Goal: Task Accomplishment & Management: Complete application form

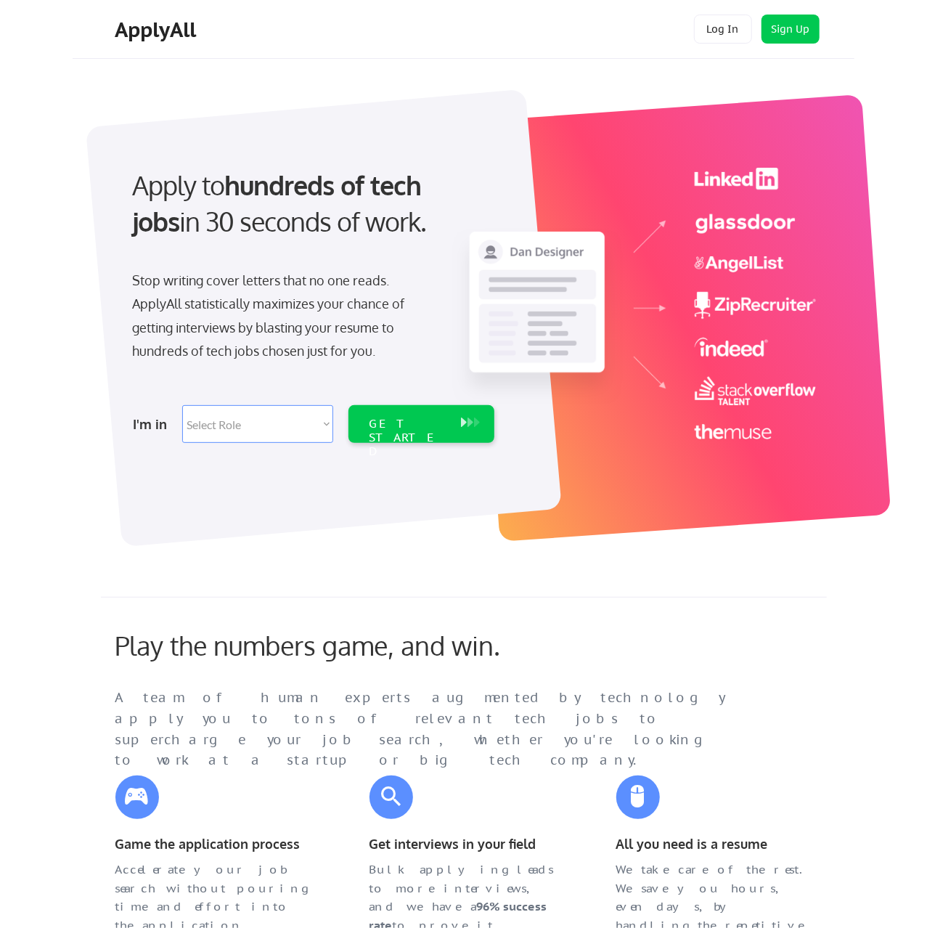
click at [367, 253] on div "Apply to hundreds of tech jobs in 30 seconds of work." at bounding box center [310, 216] width 385 height 98
click at [182, 405] on select "Select Role Software Engineering Product Management Customer Success Sales UI/U…" at bounding box center [257, 424] width 151 height 38
select select ""it_security""
click option "IT/Cybersecurity" at bounding box center [0, 0] width 0 height 0
select select ""it_security""
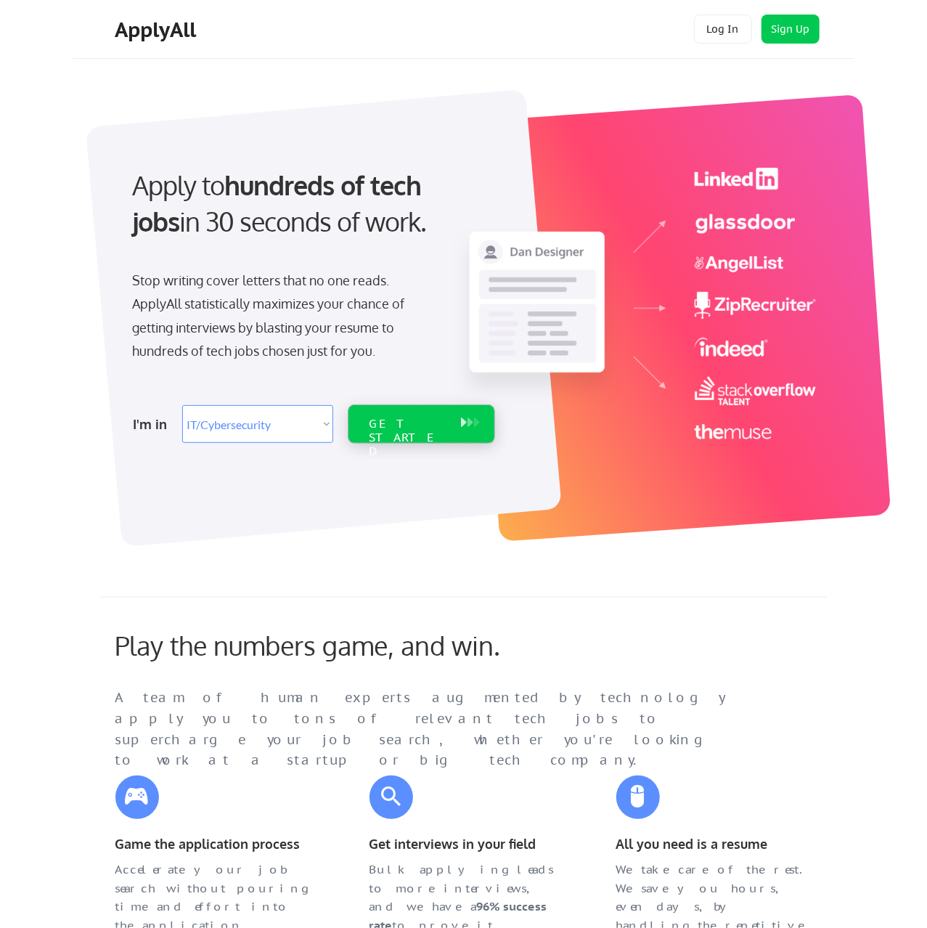
click at [449, 429] on div "GET STARTED" at bounding box center [407, 424] width 92 height 38
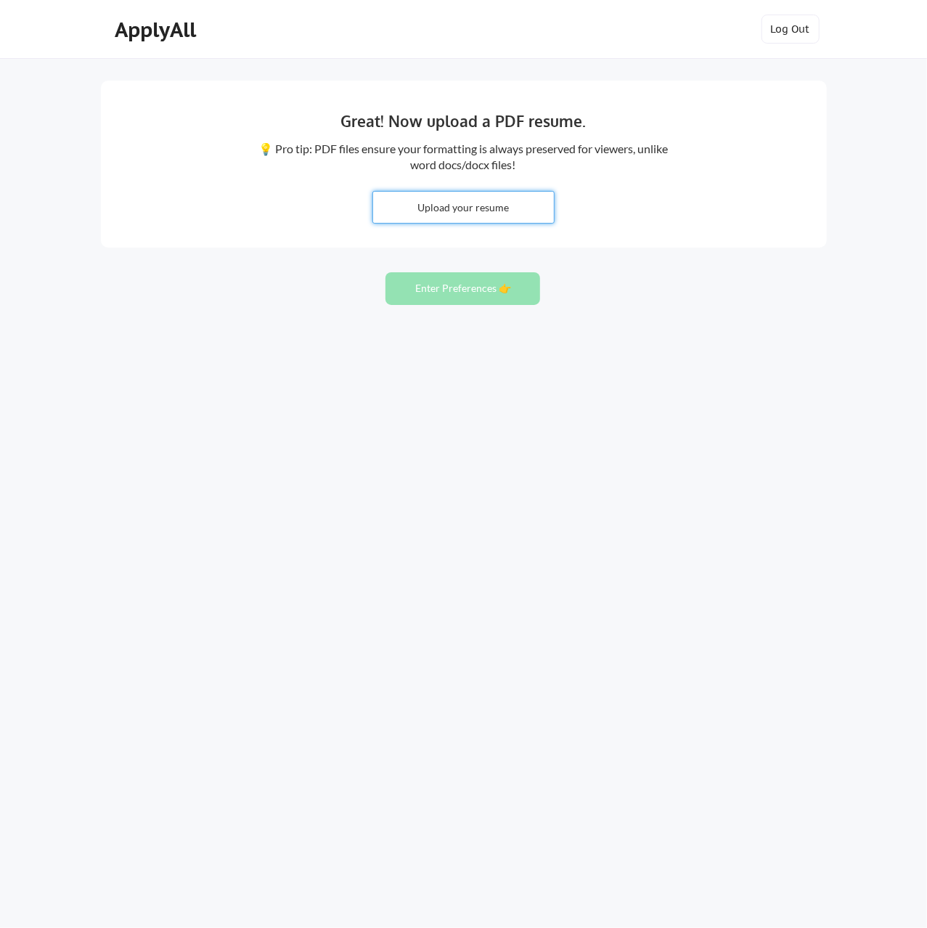
click at [502, 214] on input "file" at bounding box center [463, 207] width 181 height 31
type input "C:\fakepath\Charlie_Rasch_Resume_IT_Security_Engineer.docx"
drag, startPoint x: 439, startPoint y: 295, endPoint x: 454, endPoint y: 216, distance: 79.7
click at [454, 216] on div "Great! Now upload a PDF resume. 💡 Pro tip: PDF files ensure your formatting is …" at bounding box center [463, 464] width 927 height 928
click at [459, 205] on input "file" at bounding box center [463, 207] width 181 height 31
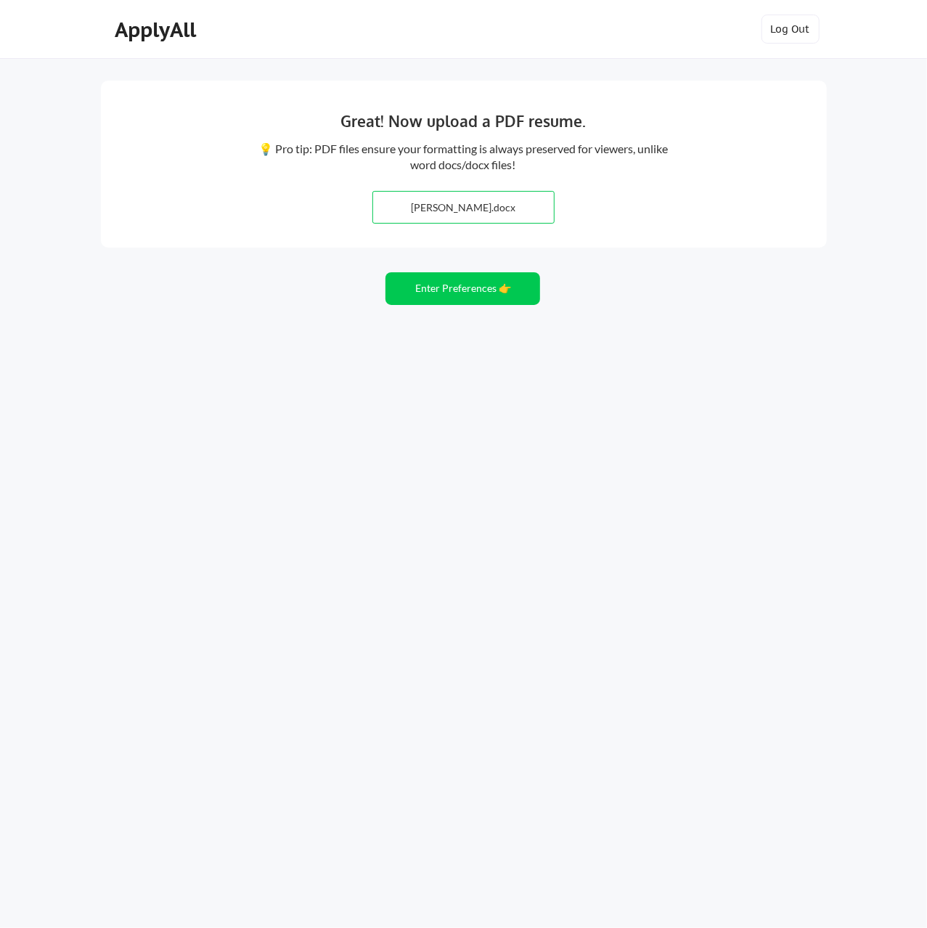
type input "C:\fakepath\Charlie_Rasch_Resume_IT_Security_Engineer.pdf"
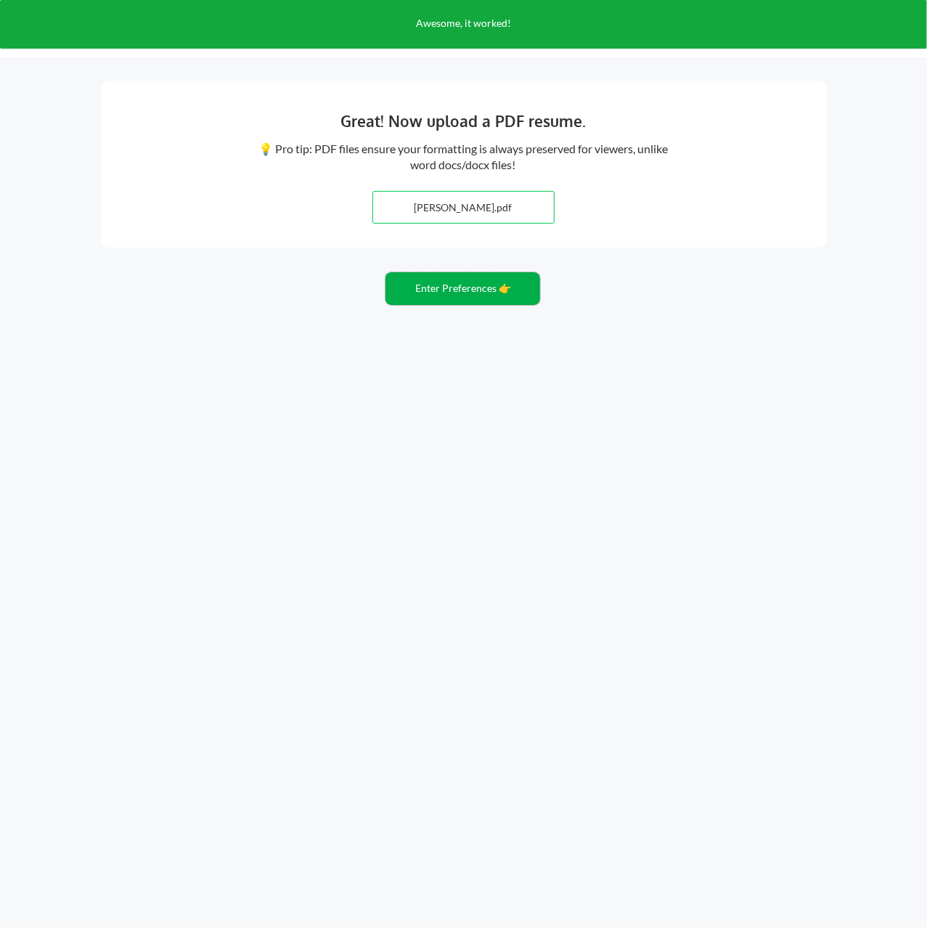
click at [480, 293] on button "Enter Preferences 👉" at bounding box center [462, 288] width 155 height 33
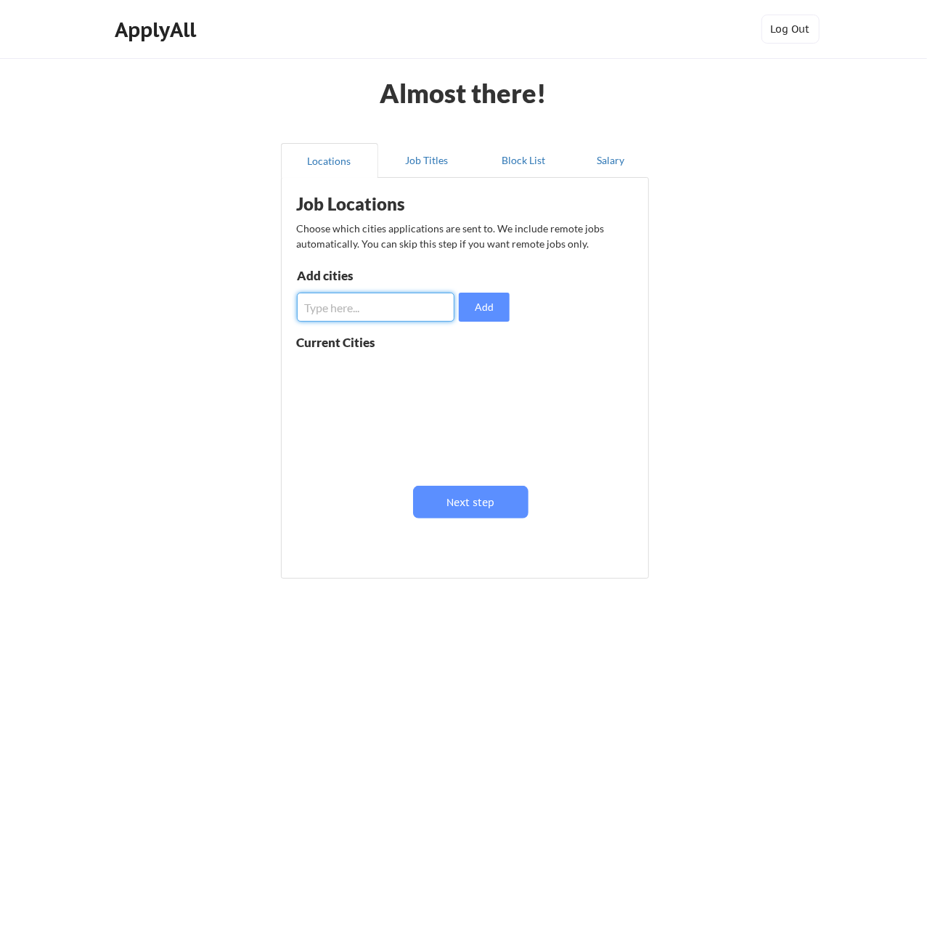
click at [401, 305] on input "input" at bounding box center [376, 306] width 158 height 29
type input "San Diego, CA"
click at [499, 311] on button "Add" at bounding box center [484, 306] width 51 height 29
click at [410, 302] on input "input" at bounding box center [376, 306] width 158 height 29
type input "Las Vegas, NV"
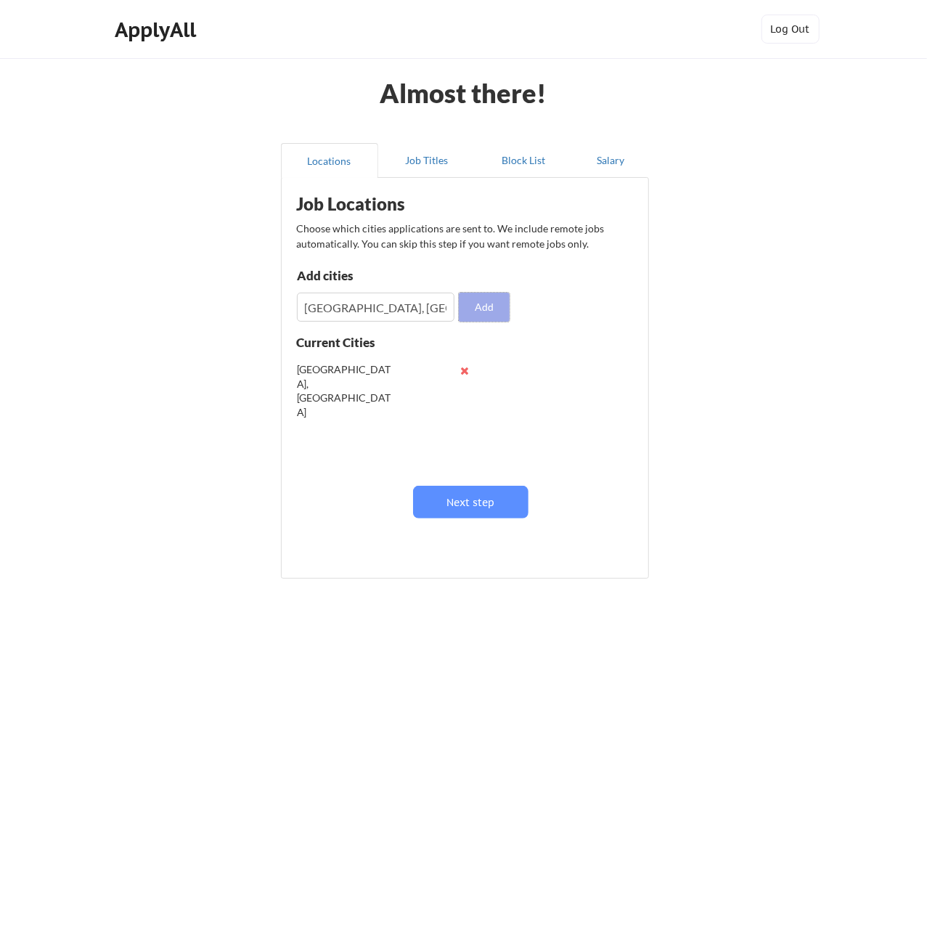
click at [493, 300] on button "Add" at bounding box center [484, 306] width 51 height 29
click at [403, 306] on input "input" at bounding box center [376, 306] width 158 height 29
click at [414, 308] on input "input" at bounding box center [376, 306] width 158 height 29
type input "Columbus, GA"
click at [497, 305] on button "Add" at bounding box center [484, 306] width 51 height 29
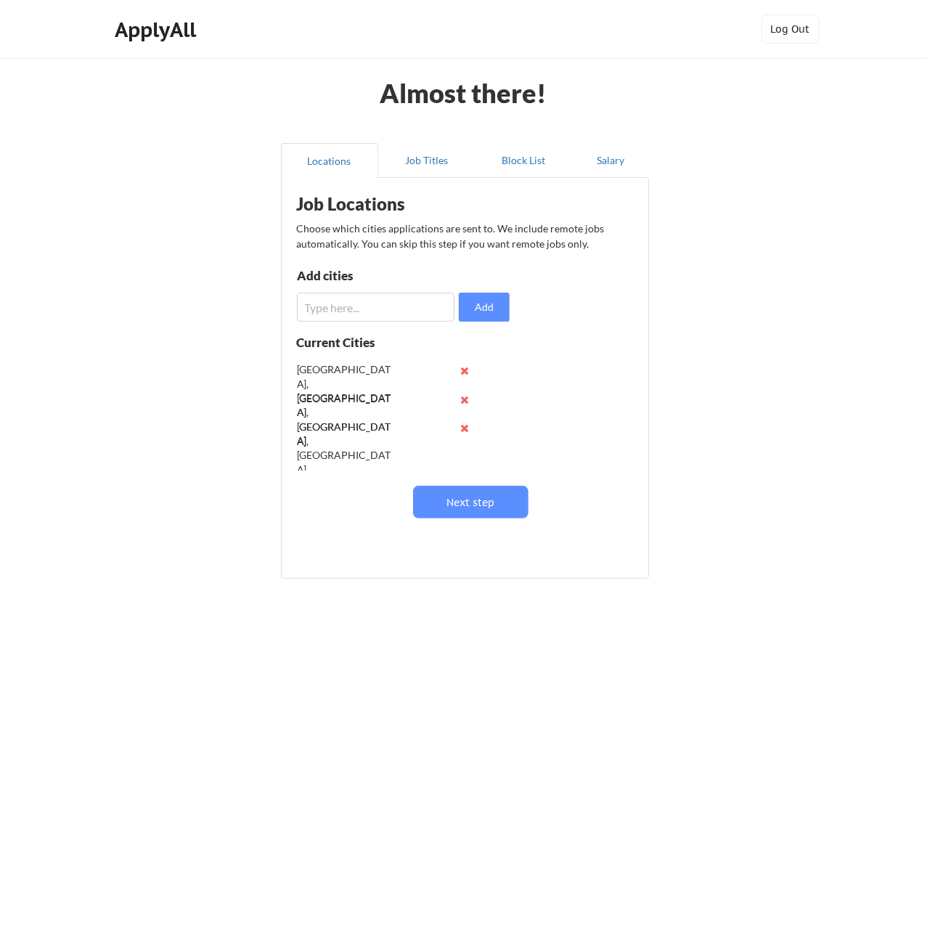
click at [324, 292] on input "input" at bounding box center [376, 306] width 158 height 29
type input "R"
type input "T"
type input "C"
type input "Dallas, TX"
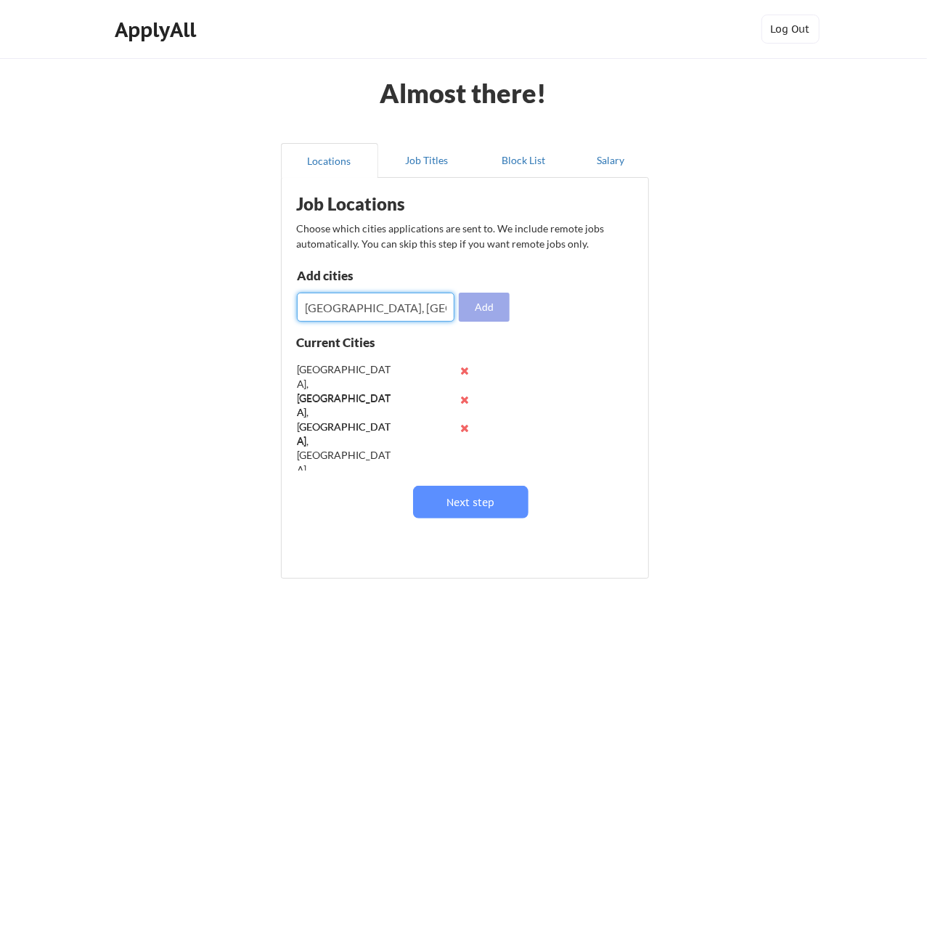
click at [493, 306] on button "Add" at bounding box center [484, 306] width 51 height 29
click at [399, 304] on input "input" at bounding box center [376, 306] width 158 height 29
click at [467, 451] on div "Dallas, TX" at bounding box center [388, 456] width 183 height 29
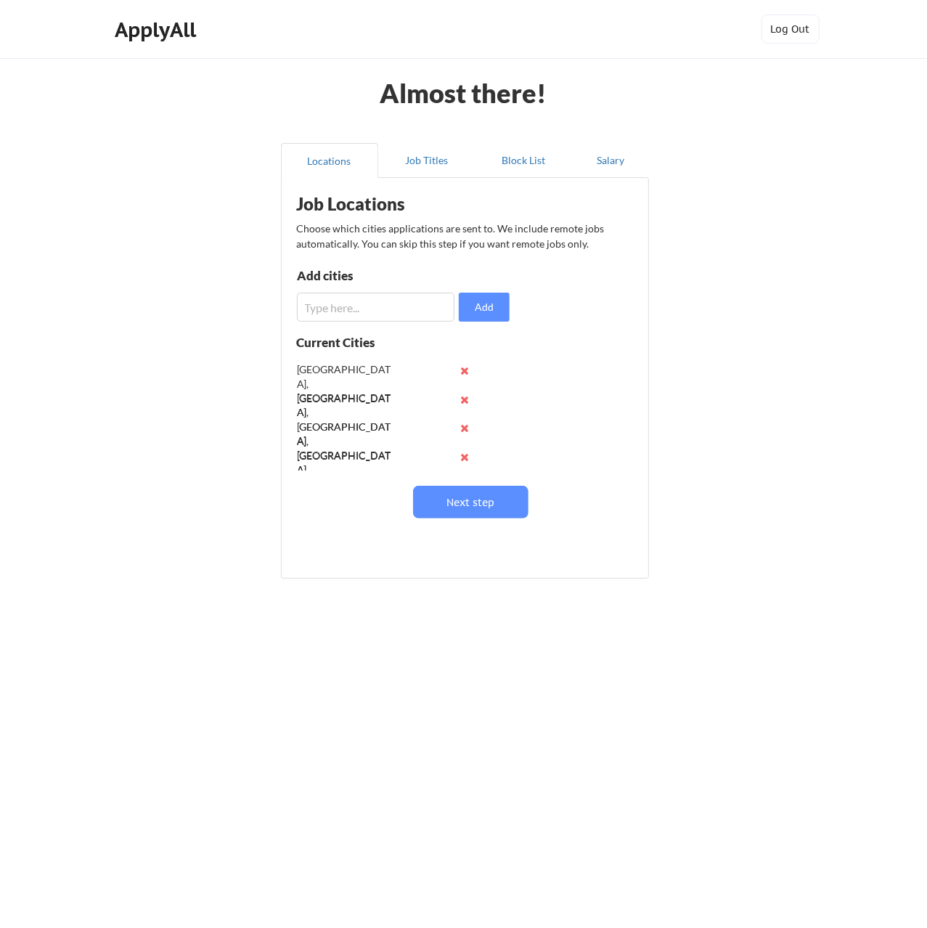
click at [468, 455] on button at bounding box center [464, 456] width 11 height 11
click at [464, 427] on button at bounding box center [464, 427] width 11 height 11
click at [385, 310] on input "input" at bounding box center [376, 306] width 158 height 29
type input "C"
type input "A"
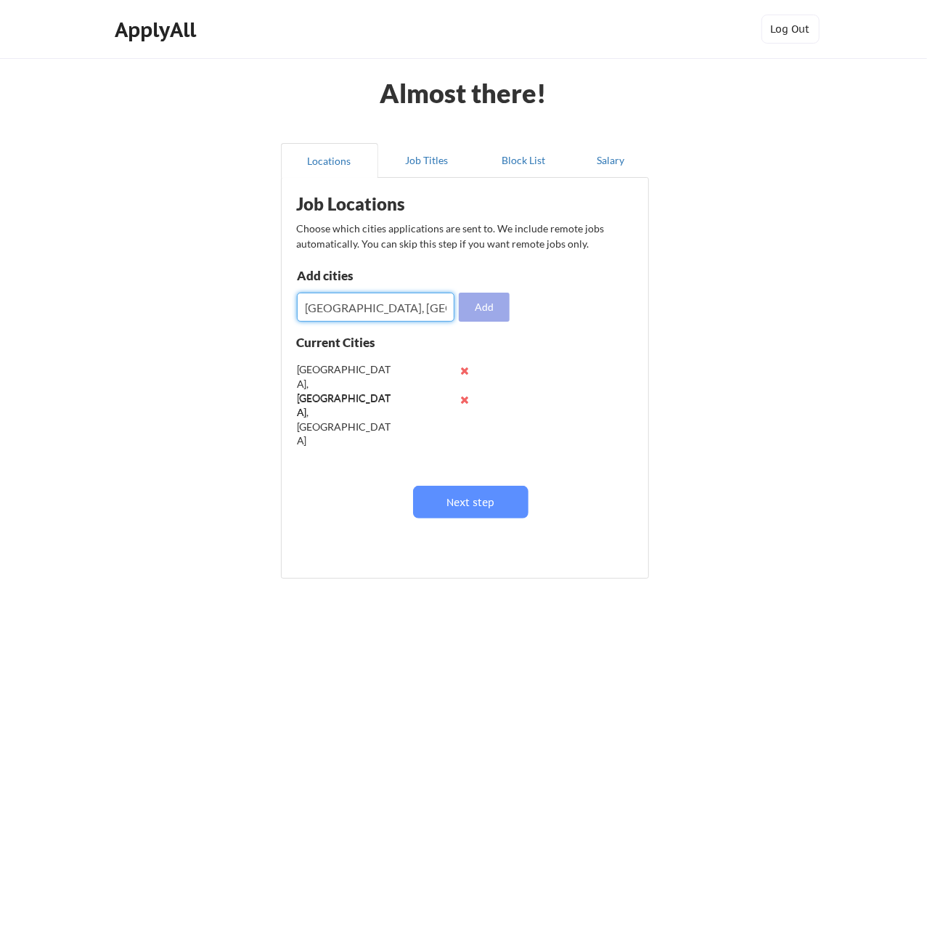
type input "Atlanta, GA"
click at [484, 308] on button "Add" at bounding box center [484, 306] width 51 height 29
click at [376, 304] on input "input" at bounding box center [376, 306] width 158 height 29
click at [355, 314] on input "input" at bounding box center [376, 306] width 158 height 29
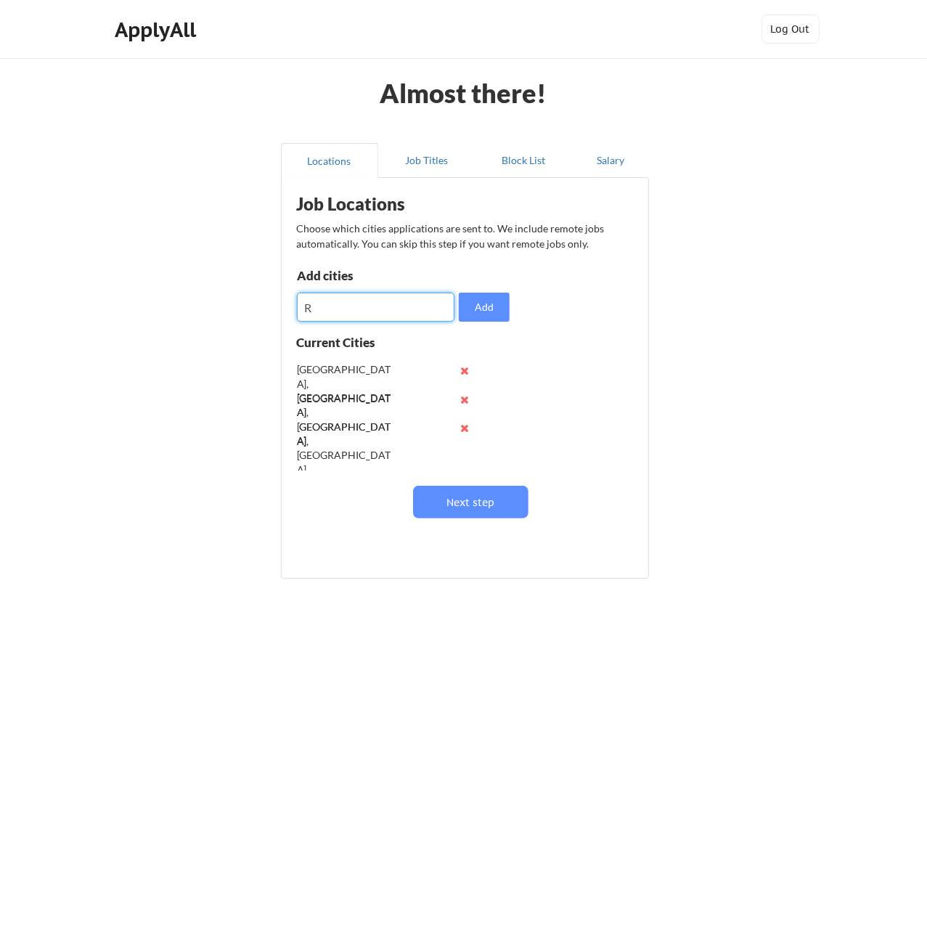
paste input "Raleigh"
type input "Raleigh, NC"
click at [470, 303] on button "Add" at bounding box center [484, 306] width 51 height 29
click at [375, 303] on input "input" at bounding box center [376, 306] width 158 height 29
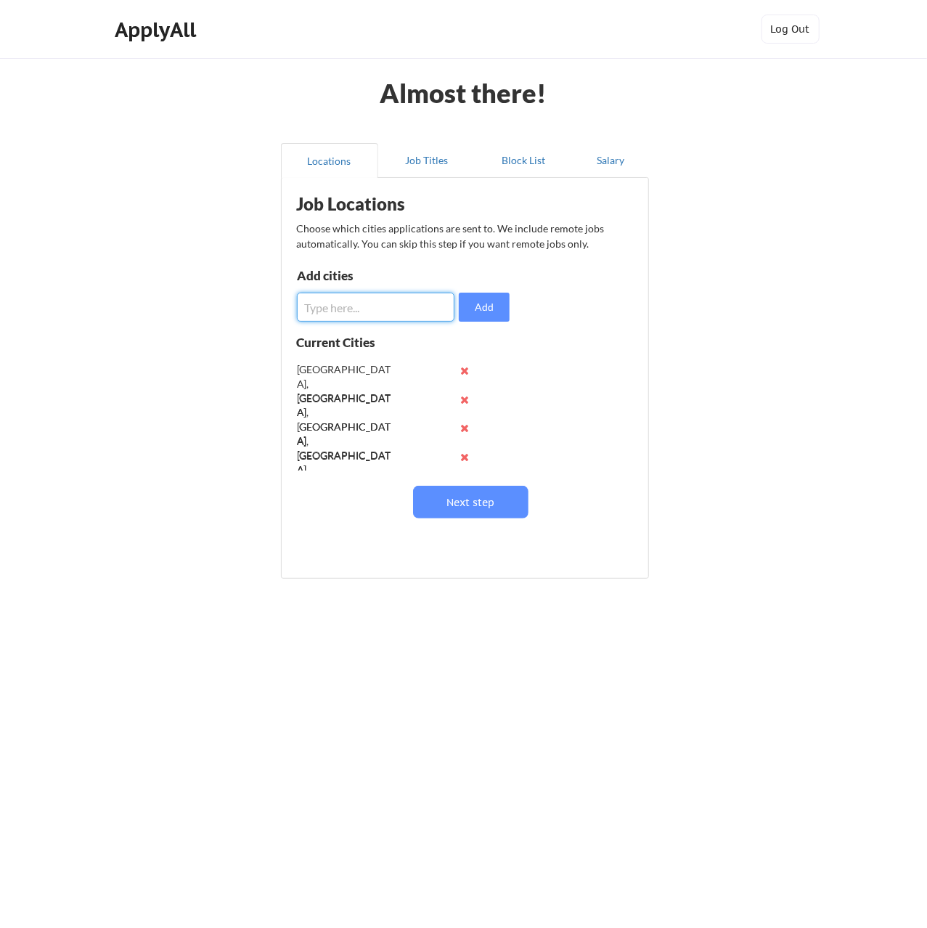
click at [375, 303] on input "input" at bounding box center [376, 306] width 158 height 29
click at [368, 302] on input "input" at bounding box center [376, 306] width 158 height 29
type input "D"
click at [330, 303] on input "input" at bounding box center [376, 306] width 158 height 29
click at [332, 303] on input "input" at bounding box center [376, 306] width 158 height 29
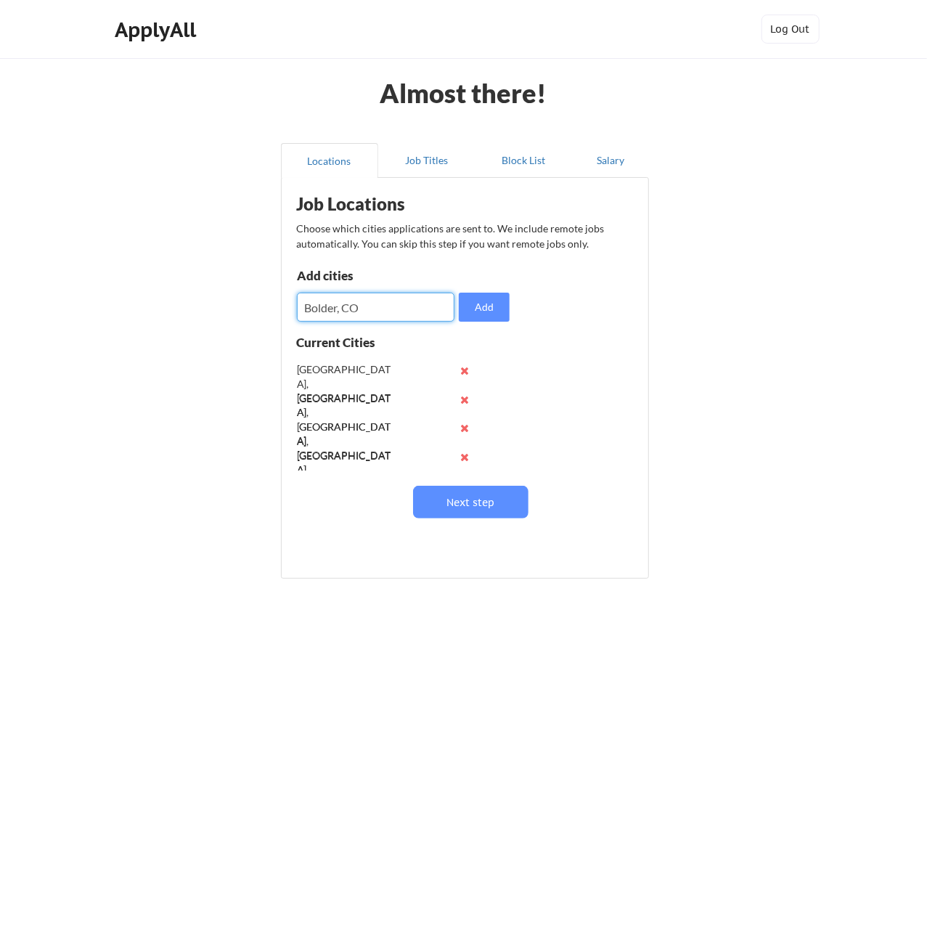
paste input "boulder , CO"
type input "Boulder, CO"
click at [480, 308] on button "Add" at bounding box center [484, 306] width 51 height 29
click at [359, 304] on input "input" at bounding box center [376, 306] width 158 height 29
paste input "sandy springs"
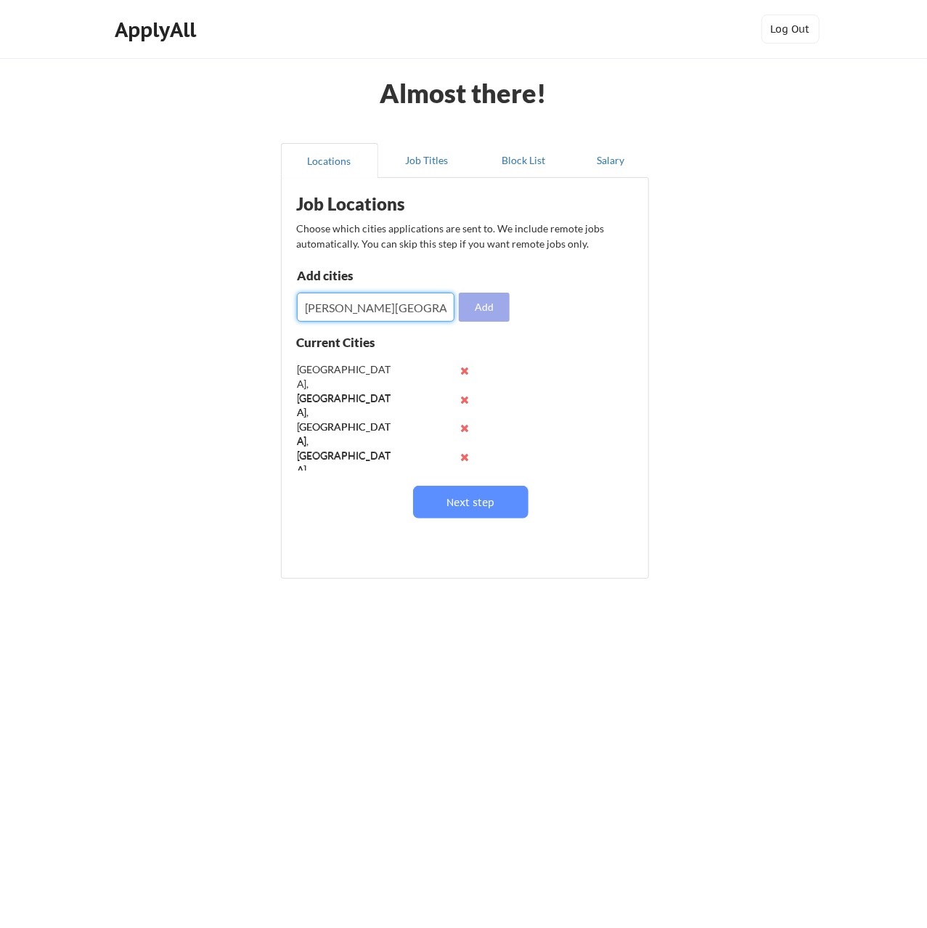
type input "sandy springs, GA"
click at [480, 298] on button "Add" at bounding box center [484, 306] width 51 height 29
drag, startPoint x: 480, startPoint y: 499, endPoint x: 348, endPoint y: 310, distance: 230.9
click at [348, 310] on div "Job Locations Choose which cities applications are sent to. We include remote j…" at bounding box center [468, 372] width 359 height 375
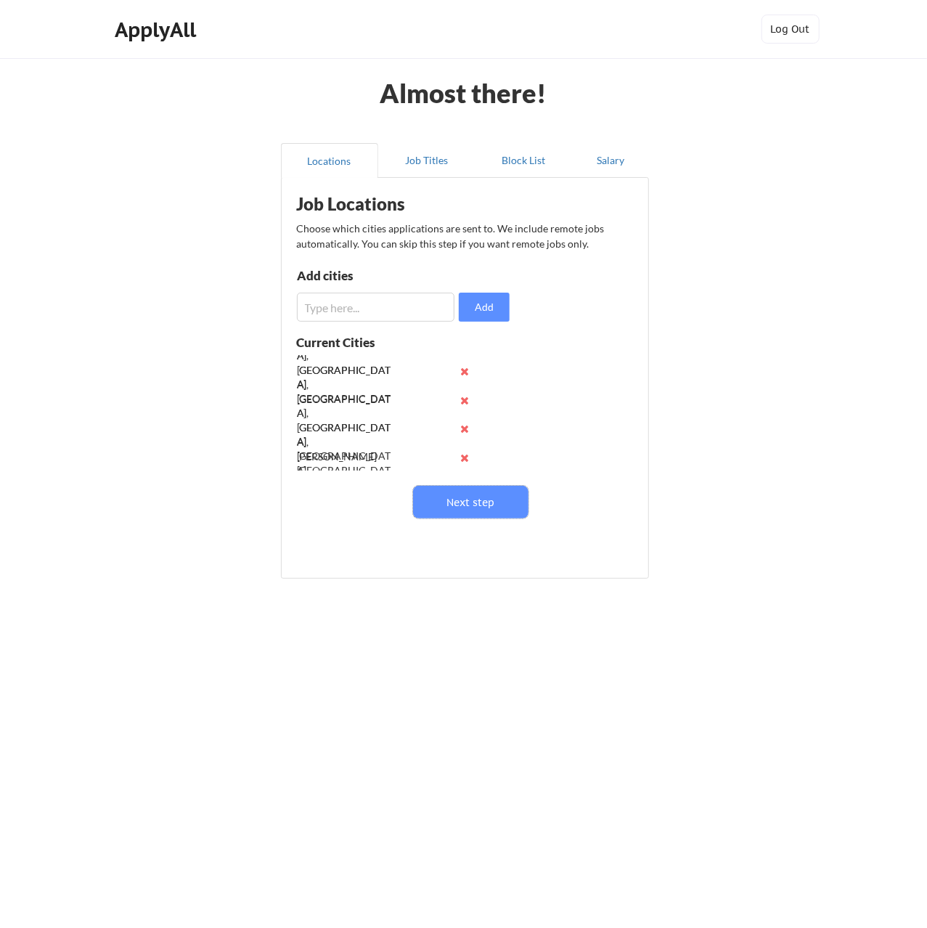
click at [348, 310] on input "input" at bounding box center [376, 306] width 158 height 29
click at [367, 316] on input "input" at bounding box center [376, 306] width 158 height 29
paste input "Carmel-by-the-Sea"
type input "Carmel-by-the-Sea, CA"
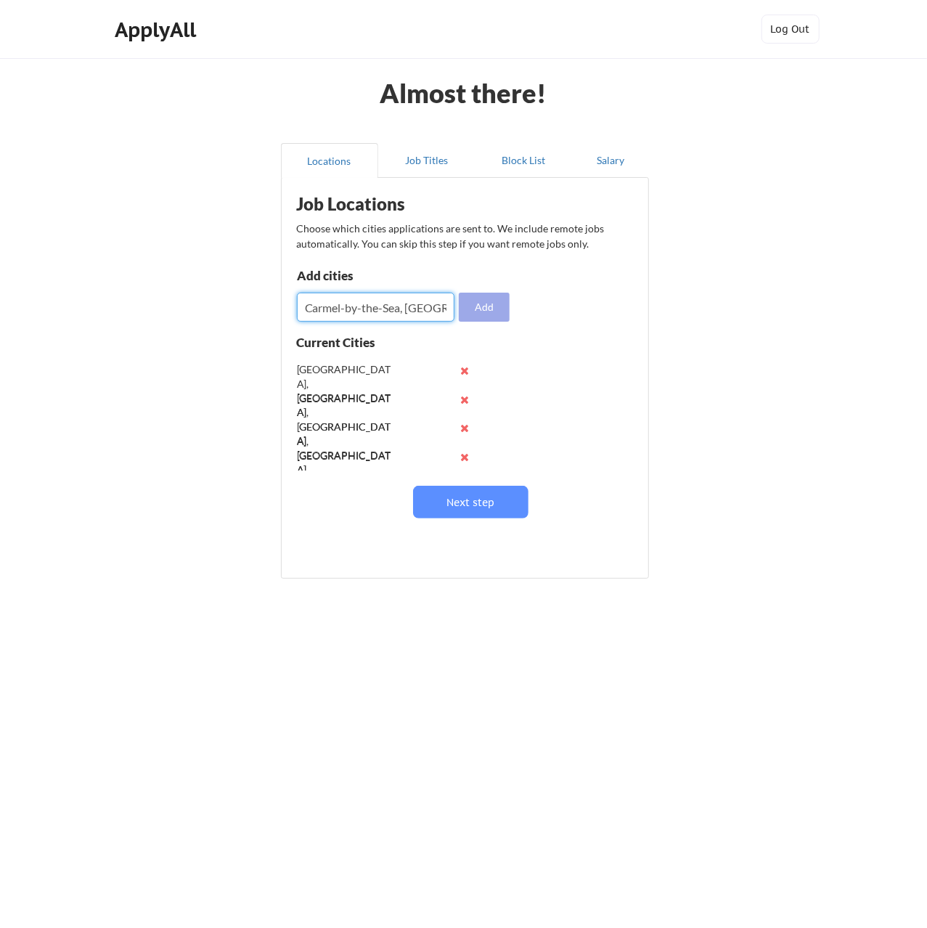
click at [481, 308] on button "Add" at bounding box center [484, 306] width 51 height 29
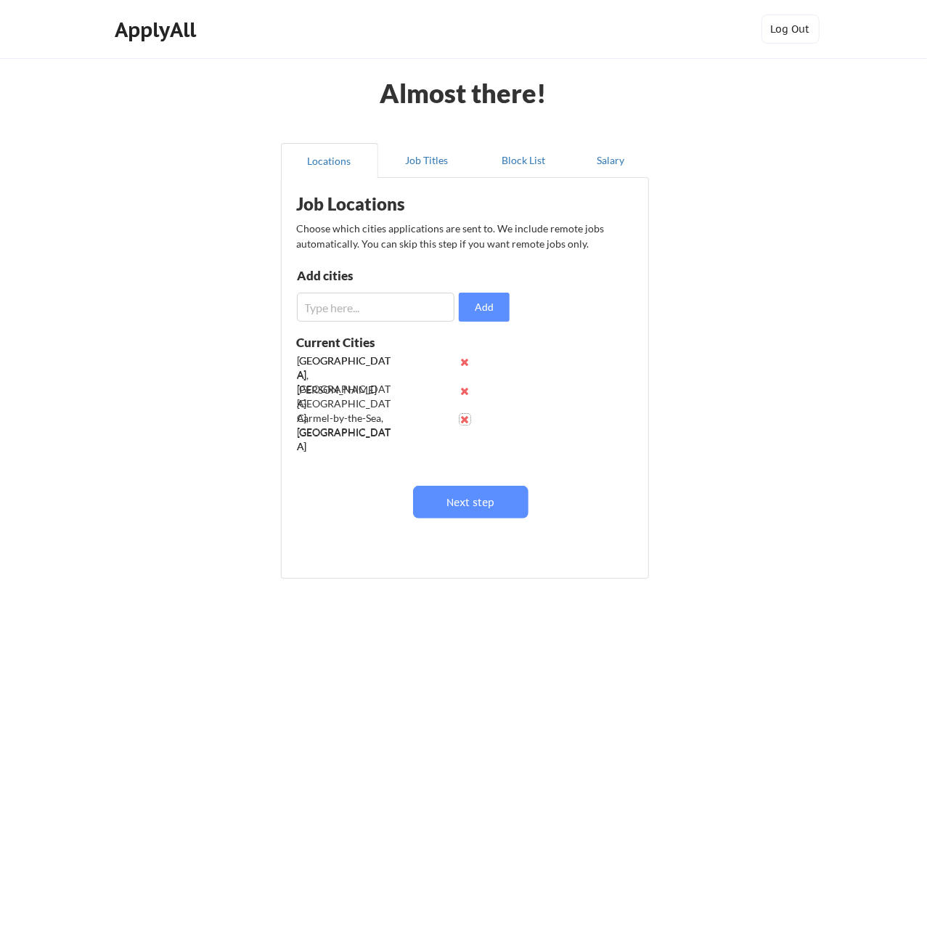
click at [462, 422] on button at bounding box center [464, 419] width 11 height 11
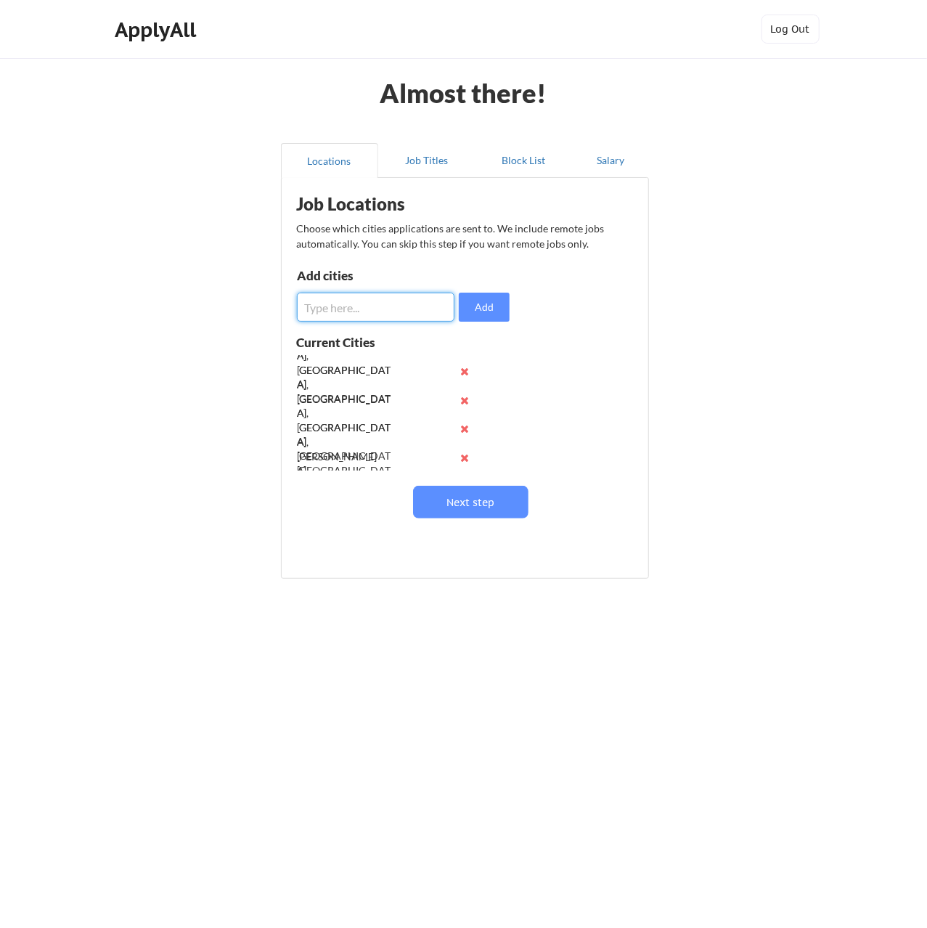
click at [356, 297] on input "input" at bounding box center [376, 306] width 158 height 29
type input "Carmel, California"
click at [490, 317] on button "Add" at bounding box center [484, 306] width 51 height 29
click at [382, 310] on input "input" at bounding box center [376, 306] width 158 height 29
click at [358, 311] on input "input" at bounding box center [376, 306] width 158 height 29
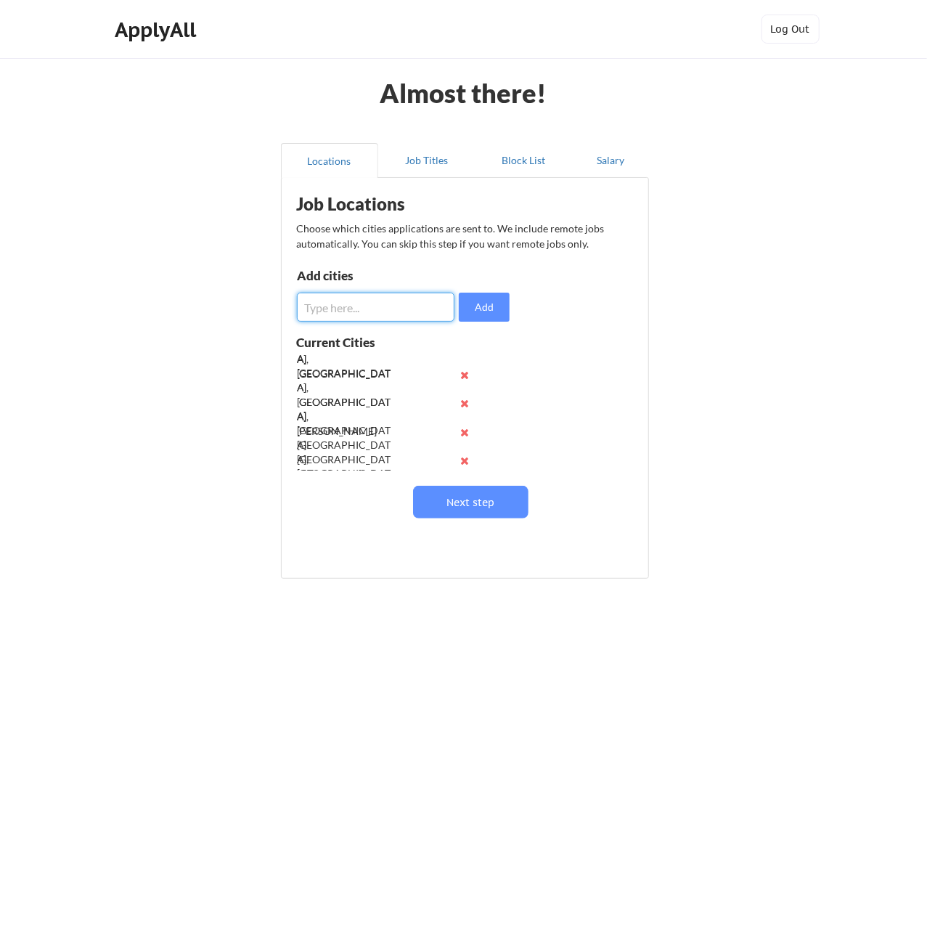
scroll to position [86, 0]
click at [399, 310] on input "input" at bounding box center [376, 306] width 158 height 29
type input "S"
type input "E"
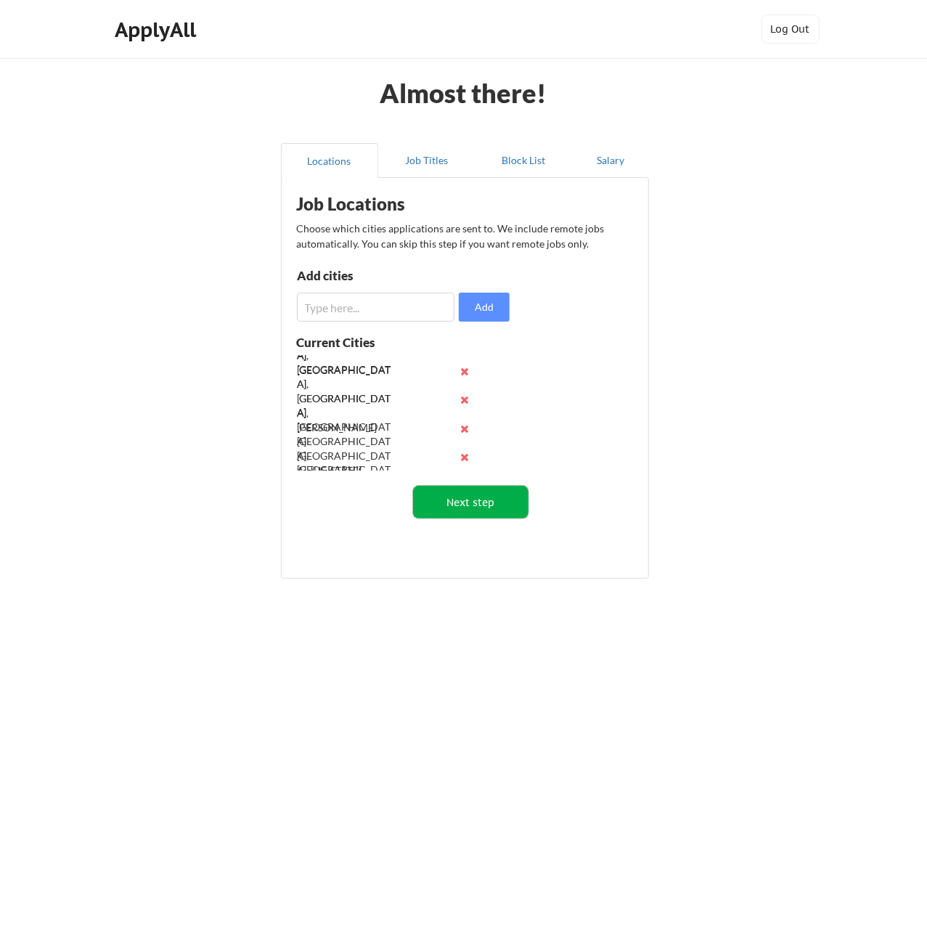
click at [492, 497] on button "Next step" at bounding box center [470, 502] width 115 height 33
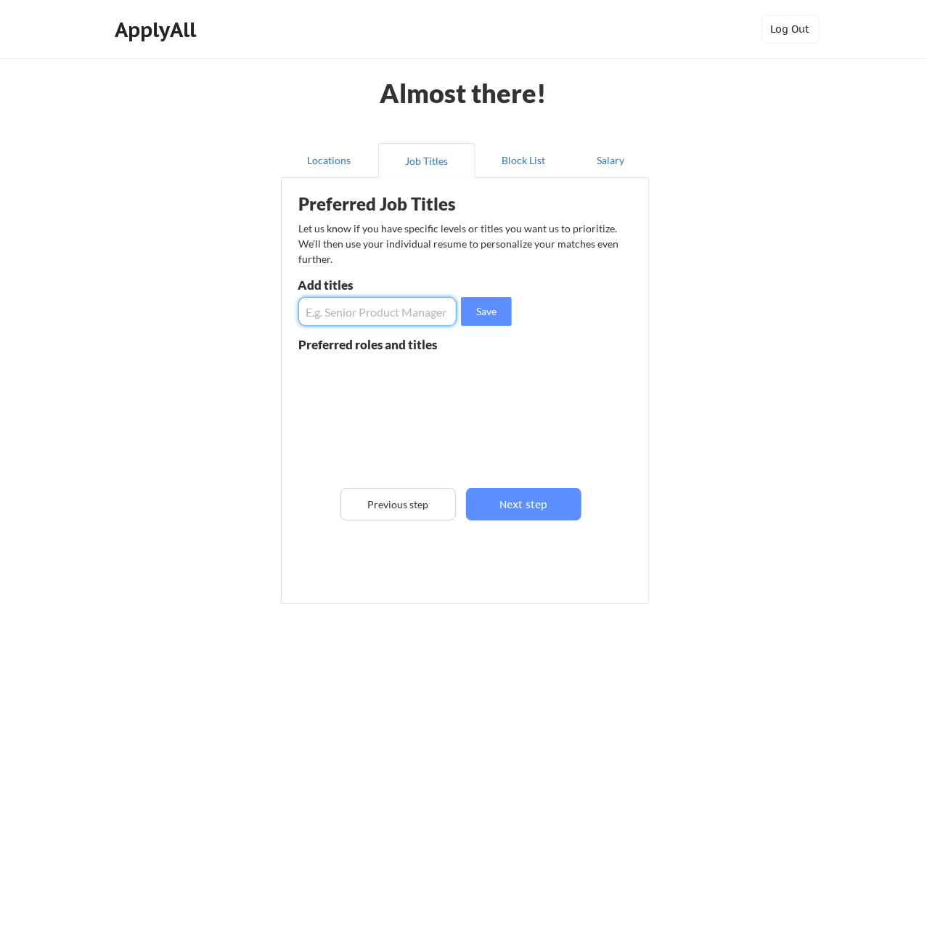
click at [369, 314] on input "input" at bounding box center [377, 311] width 159 height 29
type input "Technical Marketing Engineer"
click at [491, 308] on button "Save" at bounding box center [486, 311] width 51 height 29
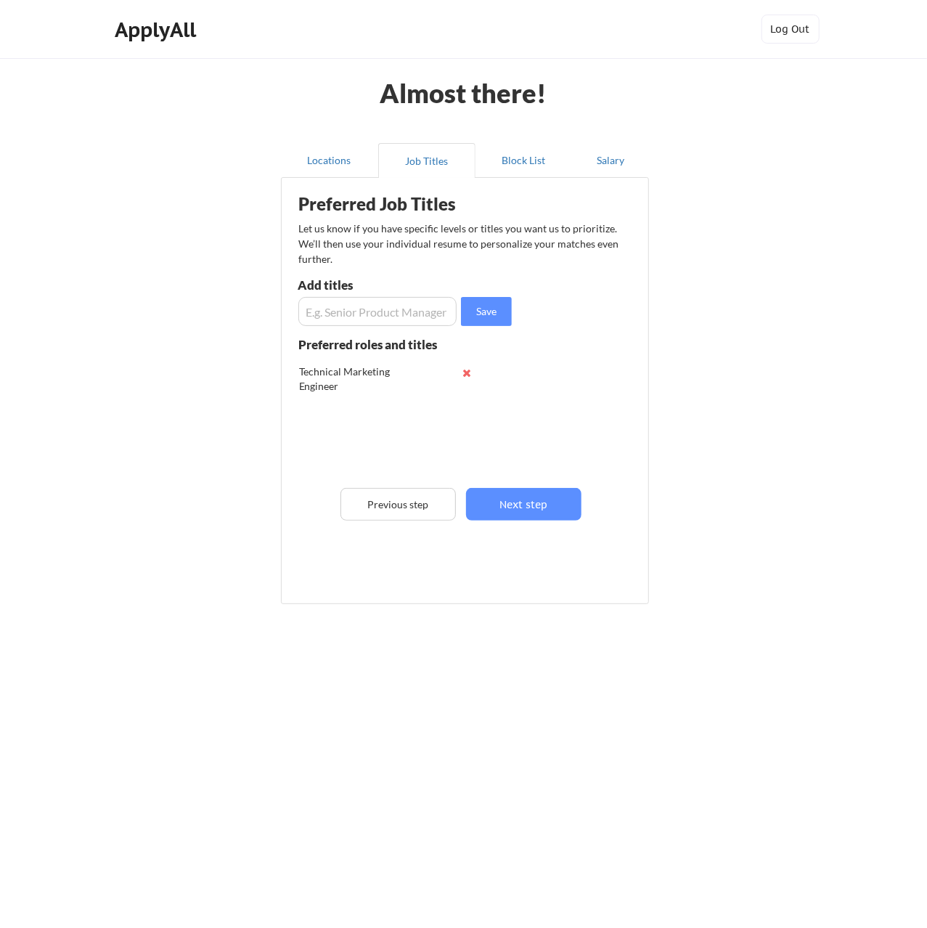
click at [355, 307] on input "input" at bounding box center [377, 311] width 159 height 29
type input "Systems Administator"
click at [499, 303] on button "Save" at bounding box center [486, 311] width 51 height 29
click at [377, 304] on input "input" at bounding box center [377, 311] width 159 height 29
type input "I"
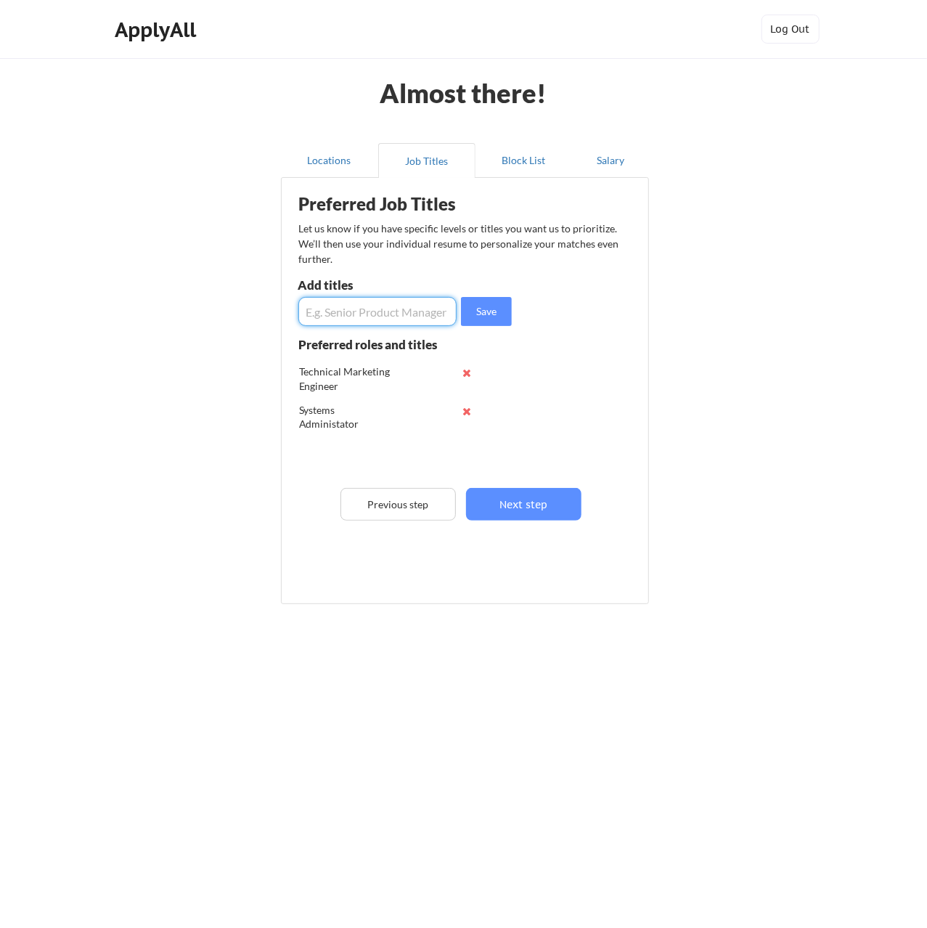
type input "S"
type input "IT Security Engineer"
click at [487, 308] on button "Save" at bounding box center [486, 311] width 51 height 29
click at [534, 495] on button "Next step" at bounding box center [523, 504] width 115 height 33
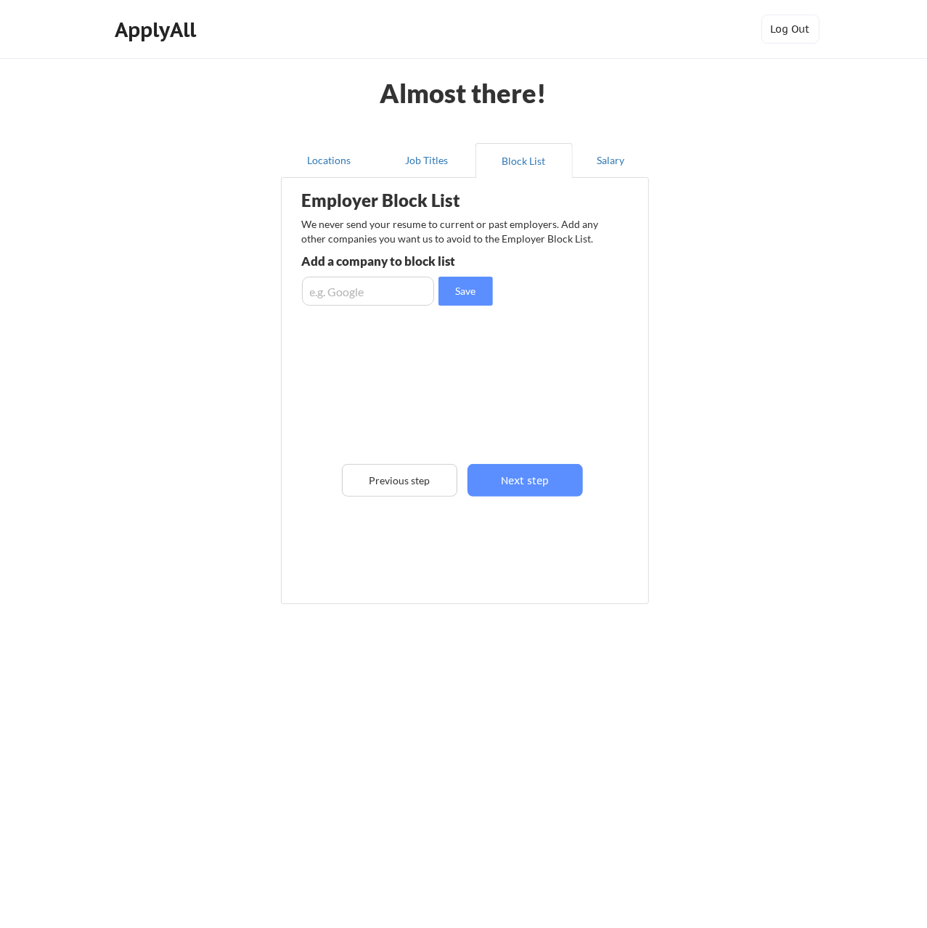
click at [463, 371] on div "Employer Block List We never send your resume to current or past employers. Add…" at bounding box center [465, 368] width 353 height 375
click at [552, 475] on button "Next step" at bounding box center [524, 480] width 115 height 33
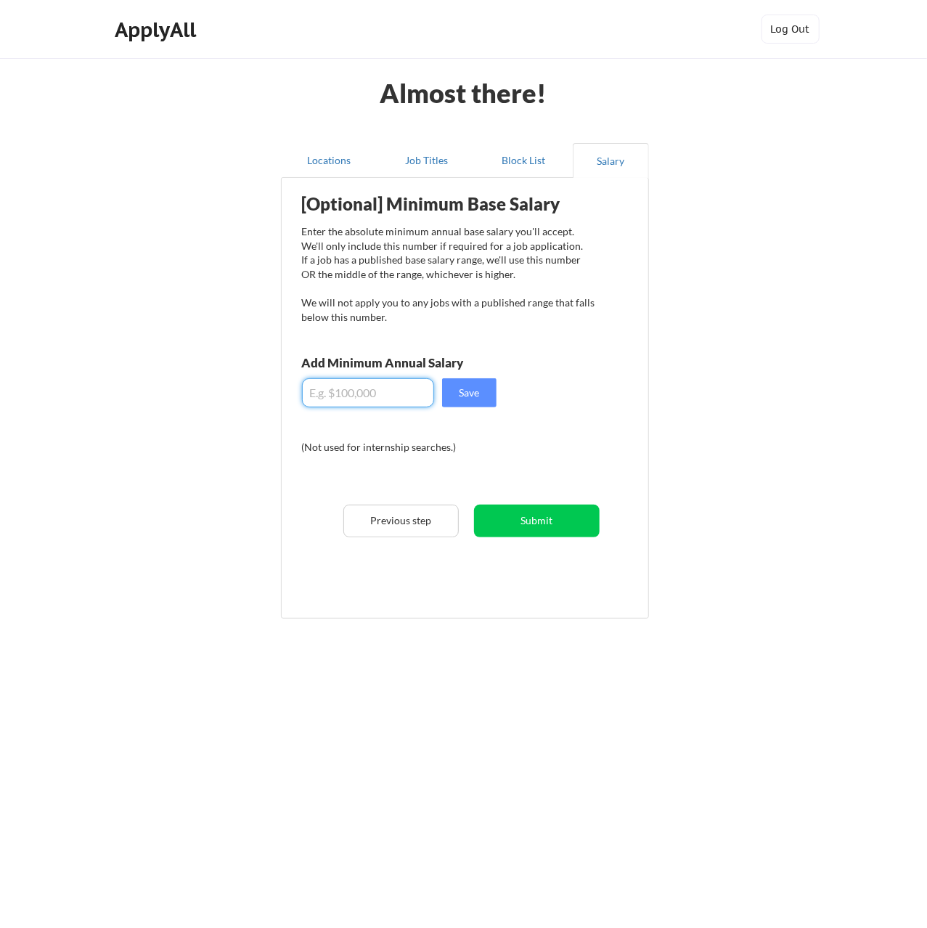
click at [396, 396] on input "input" at bounding box center [368, 392] width 132 height 29
click at [487, 390] on button "Save" at bounding box center [469, 392] width 54 height 29
drag, startPoint x: 538, startPoint y: 520, endPoint x: 367, endPoint y: 393, distance: 213.1
click at [372, 396] on div "[Optional] Minimum Base Salary Enter the absolute minimum annual base salary yo…" at bounding box center [468, 392] width 359 height 415
click at [327, 386] on input "input" at bounding box center [368, 392] width 132 height 29
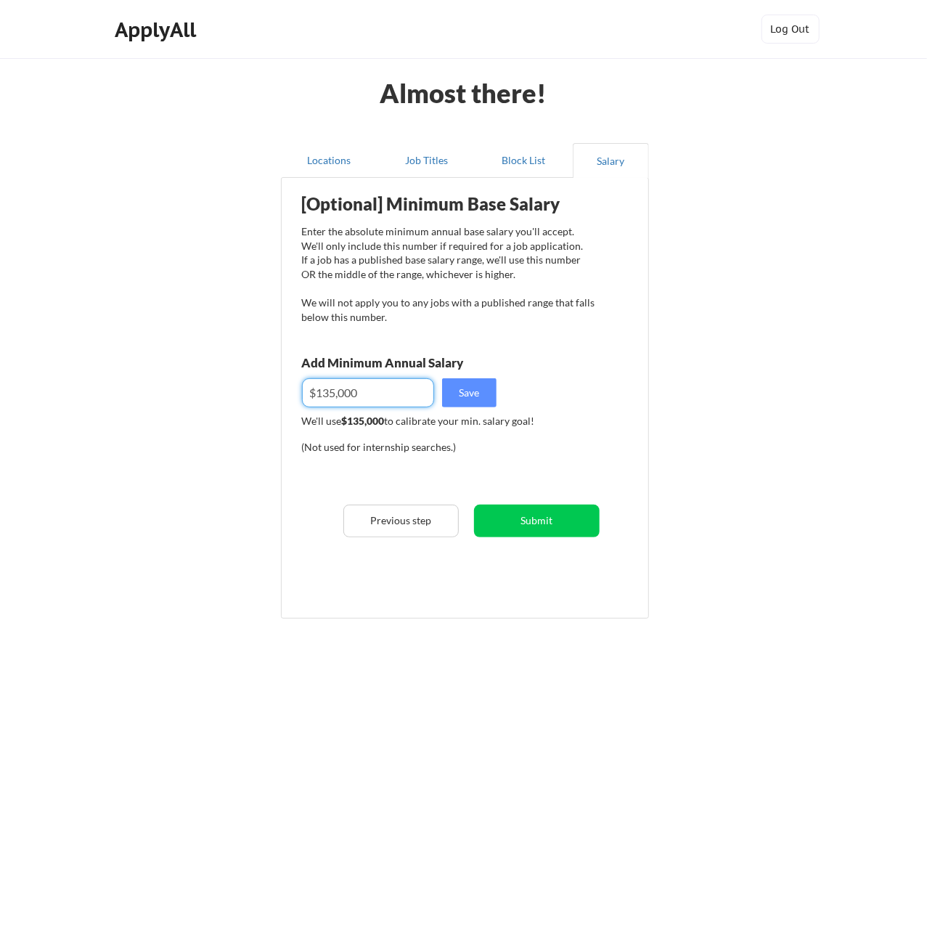
click at [327, 386] on input "input" at bounding box center [368, 392] width 132 height 29
type input "$125,000"
click at [481, 407] on div "[Optional] Minimum Base Salary Enter the absolute minimum annual base salary yo…" at bounding box center [468, 392] width 359 height 415
click at [478, 394] on button "Save" at bounding box center [469, 392] width 54 height 29
click at [551, 526] on button "Submit" at bounding box center [537, 520] width 126 height 33
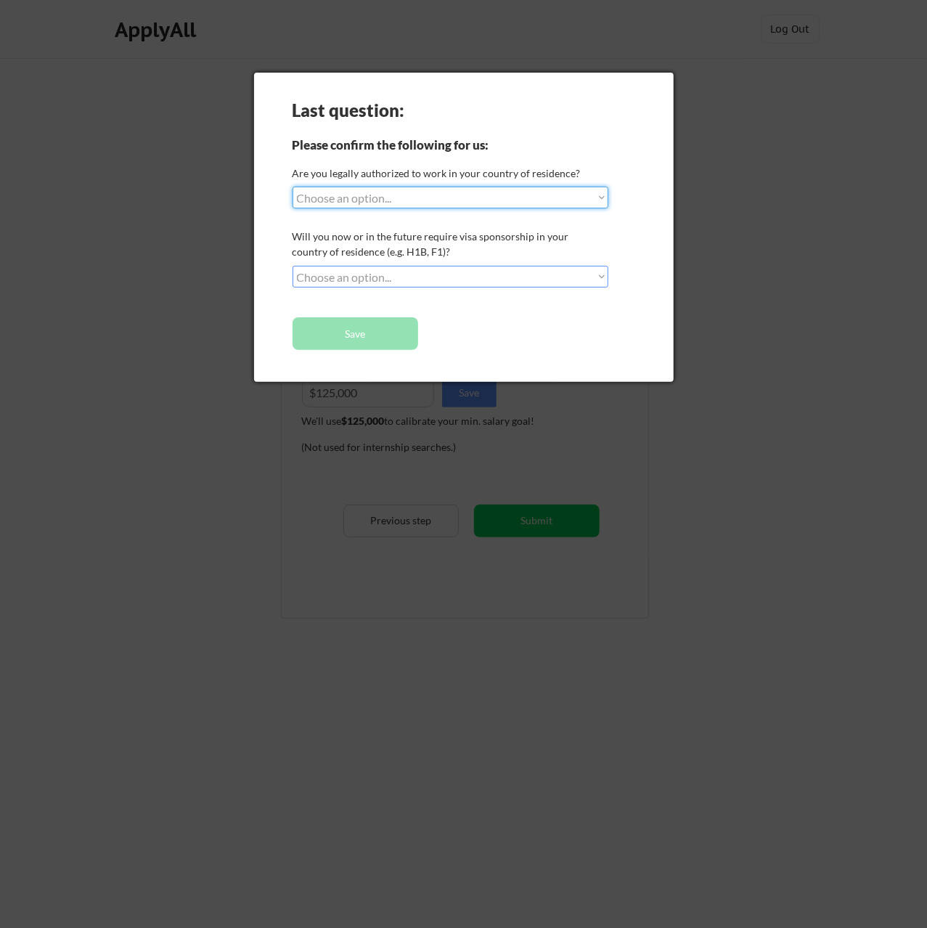
click at [292, 187] on select "Choose an option... Yes, I am a US Citizen Yes, I am a Canadian Citizen Yes, I …" at bounding box center [450, 198] width 316 height 22
select select ""yes__i_am_a_us_citizen""
click option "Yes, I am a US Citizen" at bounding box center [0, 0] width 0 height 0
click at [292, 266] on select "Choose an option... No, I will not need sponsorship Yes, I will need sponsorship" at bounding box center [450, 277] width 316 height 22
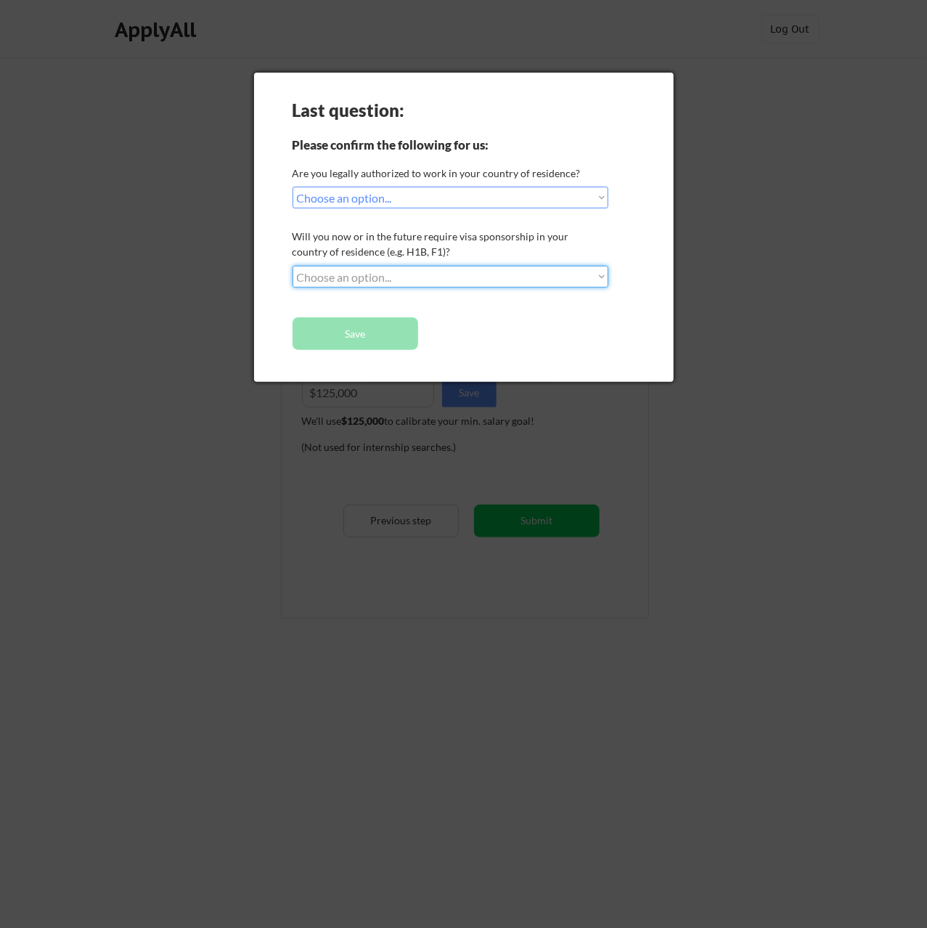
select select ""no__i_will_not_need_sponsorship""
click option "No, I will not need sponsorship" at bounding box center [0, 0] width 0 height 0
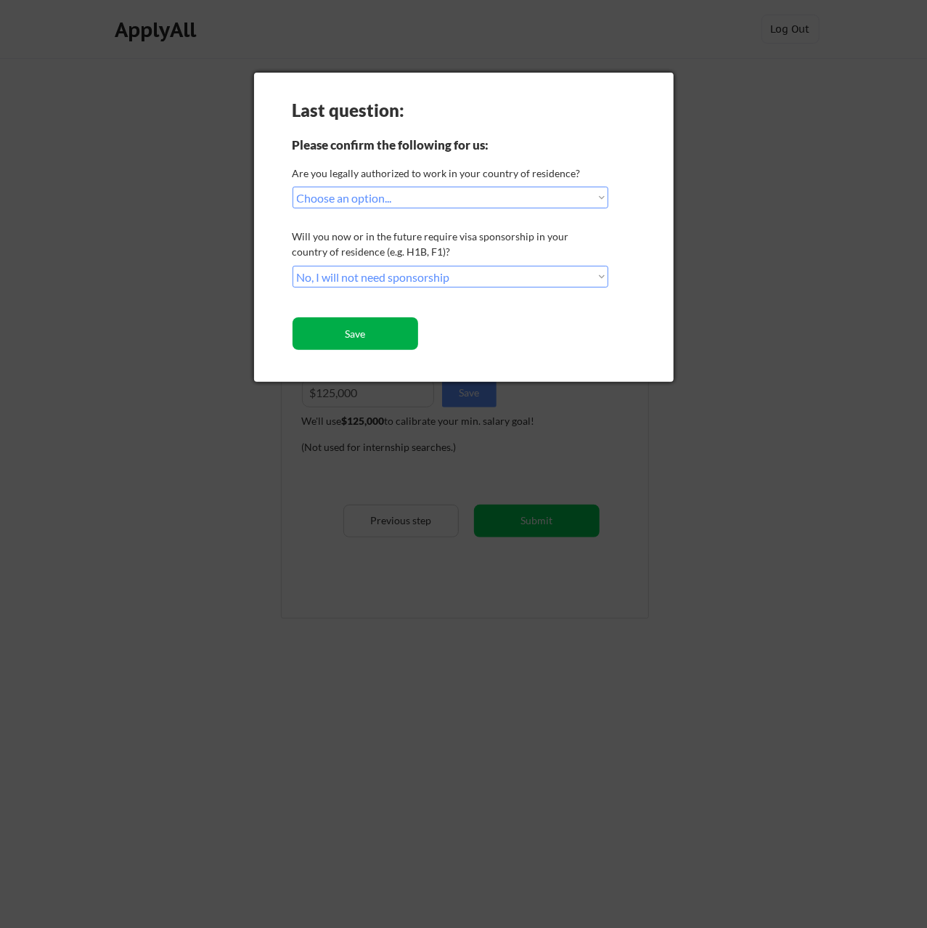
click at [364, 330] on button "Save" at bounding box center [355, 333] width 126 height 33
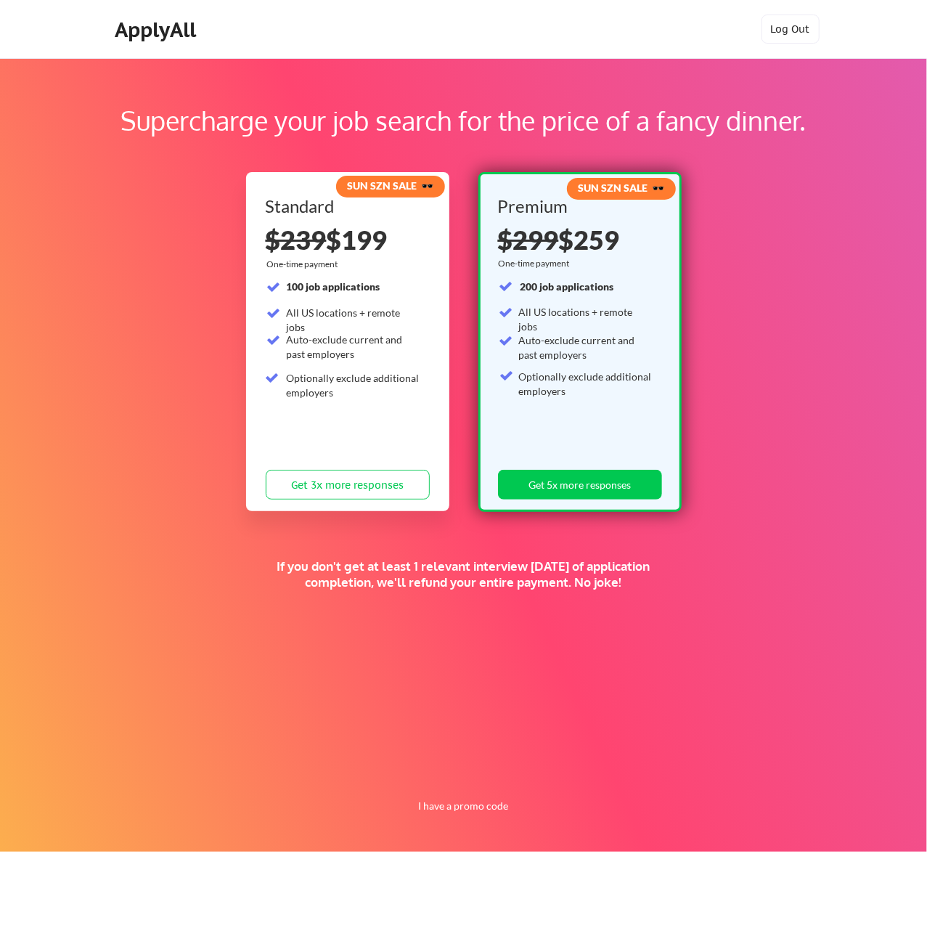
click at [573, 314] on div "All US locations + remote jobs" at bounding box center [586, 319] width 135 height 28
drag, startPoint x: 573, startPoint y: 314, endPoint x: 578, endPoint y: 349, distance: 35.3
click at [573, 315] on div "All US locations + remote jobs" at bounding box center [586, 319] width 135 height 28
click at [578, 350] on div "Auto-exclude current and past employers" at bounding box center [586, 347] width 135 height 28
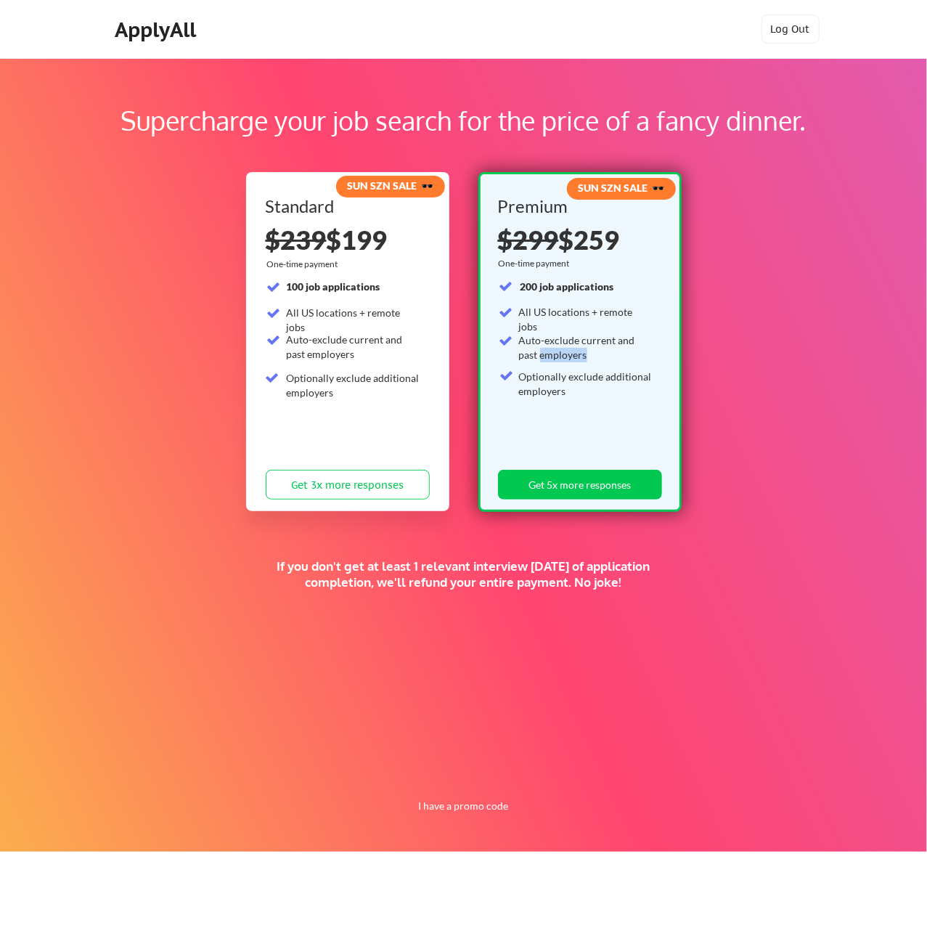
click at [578, 350] on div "Auto-exclude current and past employers" at bounding box center [586, 347] width 135 height 28
click at [576, 371] on div "Optionally exclude additional employers" at bounding box center [586, 383] width 135 height 28
click at [575, 371] on div "Optionally exclude additional employers" at bounding box center [586, 383] width 135 height 28
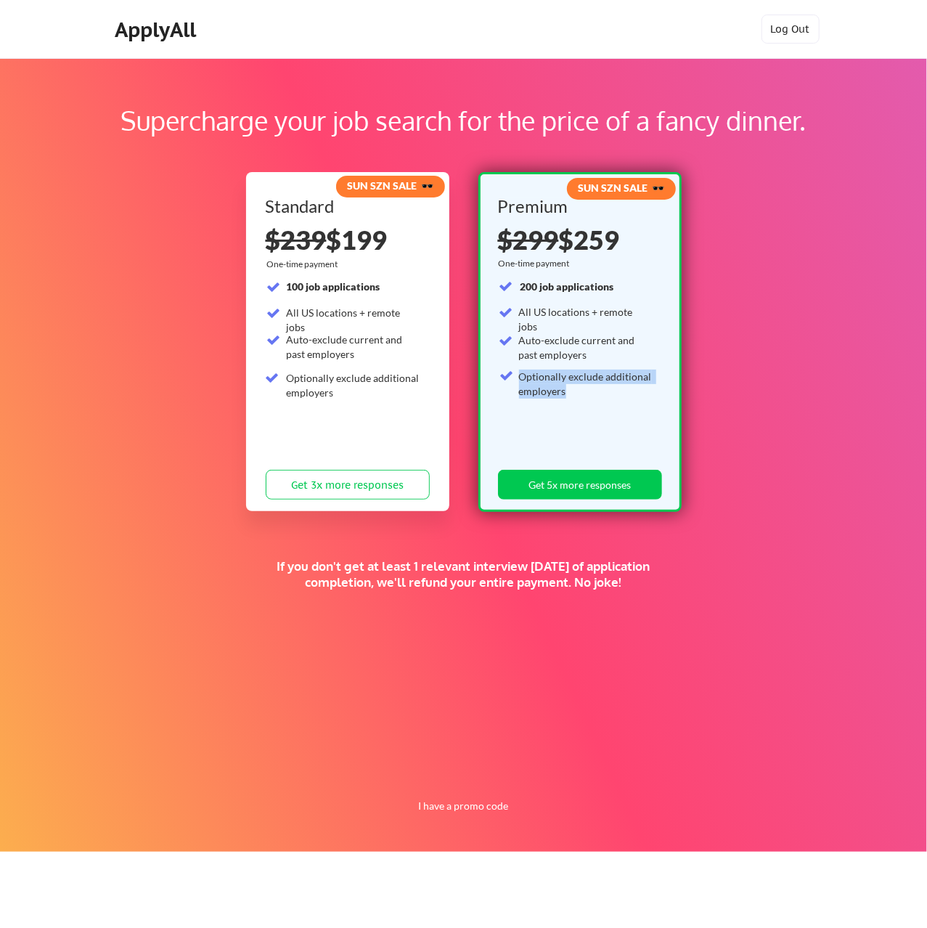
click at [573, 385] on div "Optionally exclude additional employers" at bounding box center [586, 383] width 135 height 28
